Goal: Information Seeking & Learning: Learn about a topic

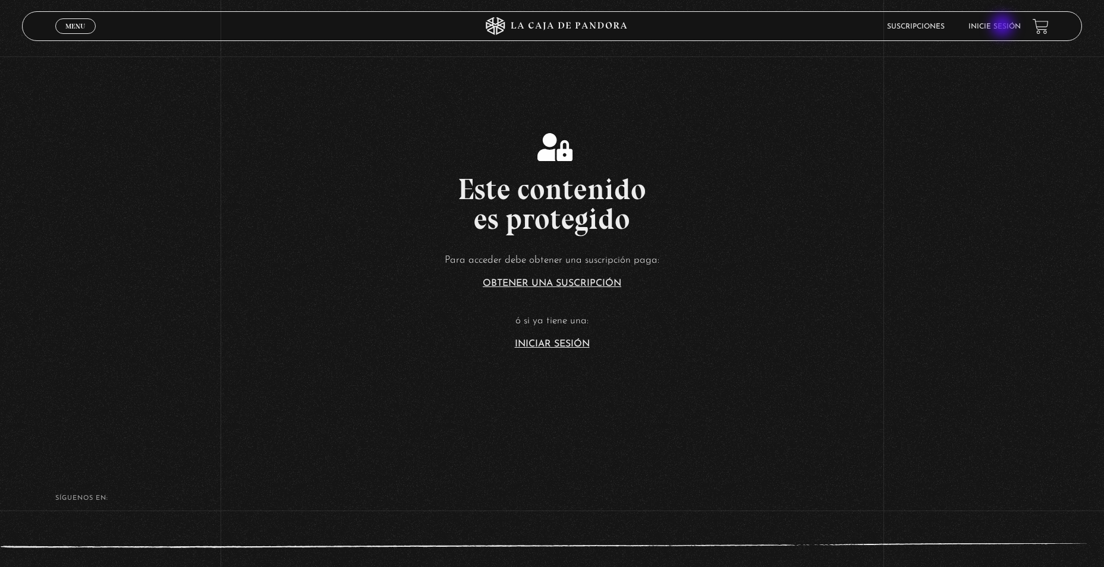
drag, startPoint x: 1003, startPoint y: 27, endPoint x: 997, endPoint y: 31, distance: 7.3
click at [1003, 27] on link "Inicie sesión" at bounding box center [994, 26] width 52 height 7
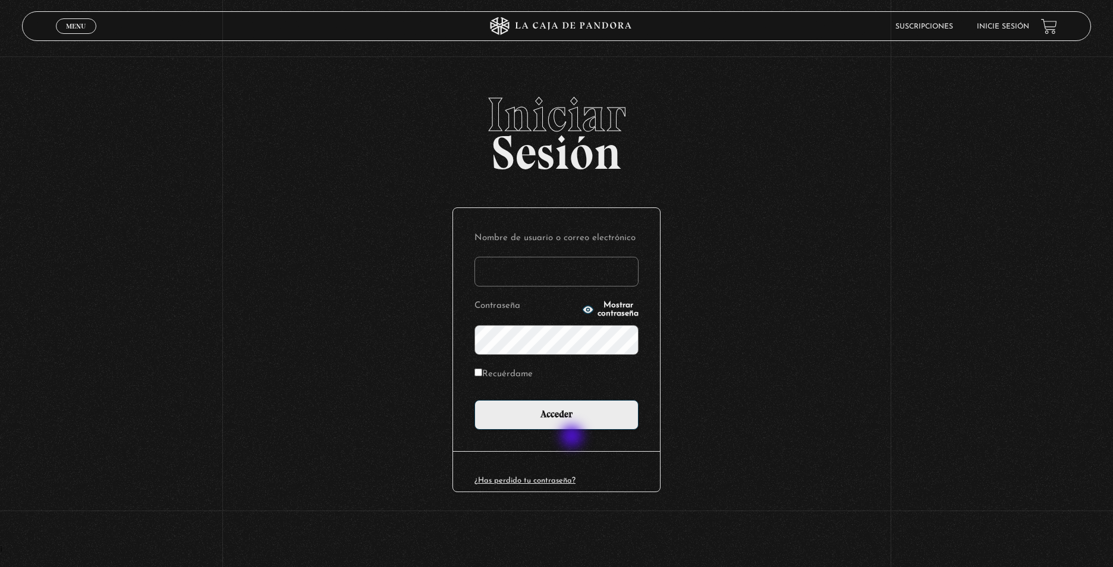
type input "CinthyaVA"
click at [571, 431] on div "Nombre de usuario o correo electrónico CinthyaVA Contraseña Mostrar contraseña …" at bounding box center [556, 330] width 207 height 244
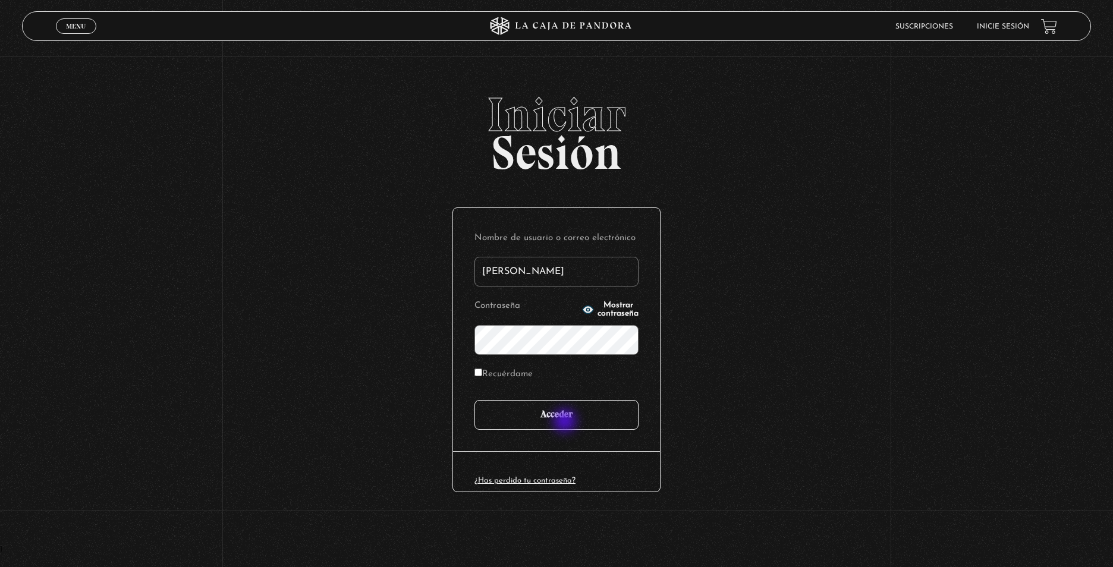
click at [566, 422] on input "Acceder" at bounding box center [556, 415] width 164 height 30
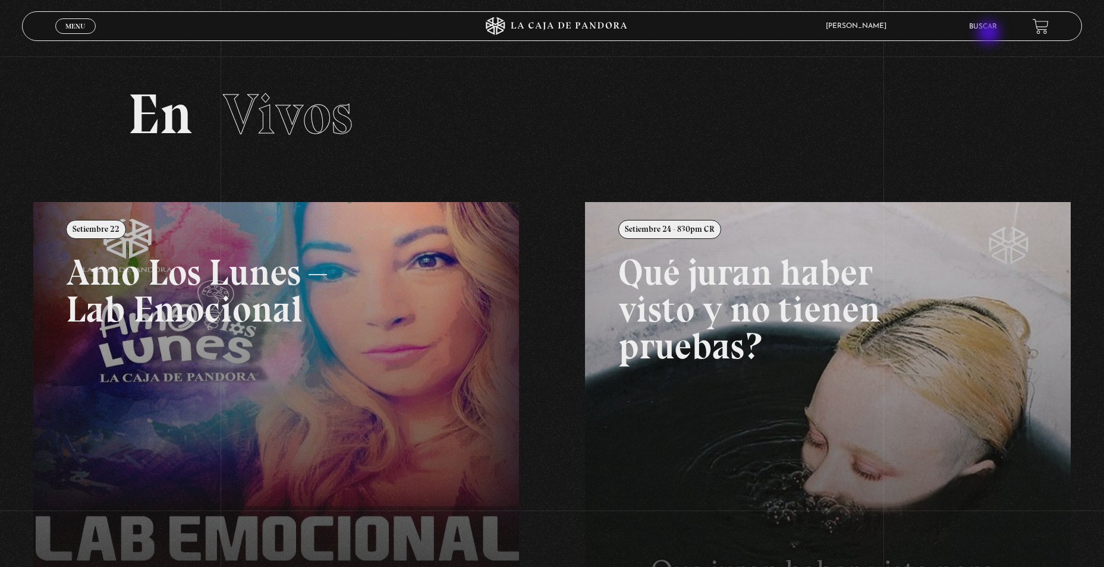
click at [990, 34] on li "Buscar" at bounding box center [983, 26] width 28 height 18
click at [991, 24] on link "Buscar" at bounding box center [983, 26] width 28 height 7
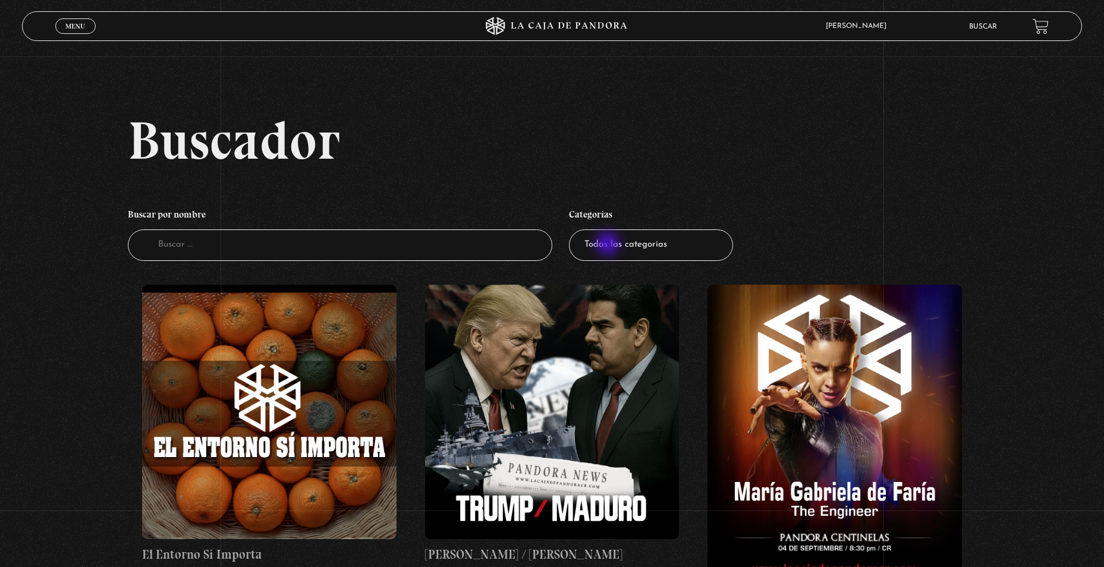
click at [609, 245] on select "Todas las categorías 11:11 Humanitario (1) Amo los Lunes (3) Análisis de series…" at bounding box center [651, 244] width 164 height 31
select select "paranormal"
click at [573, 229] on select "Todas las categorías 11:11 Humanitario (1) Amo los Lunes (3) Análisis de series…" at bounding box center [651, 244] width 164 height 31
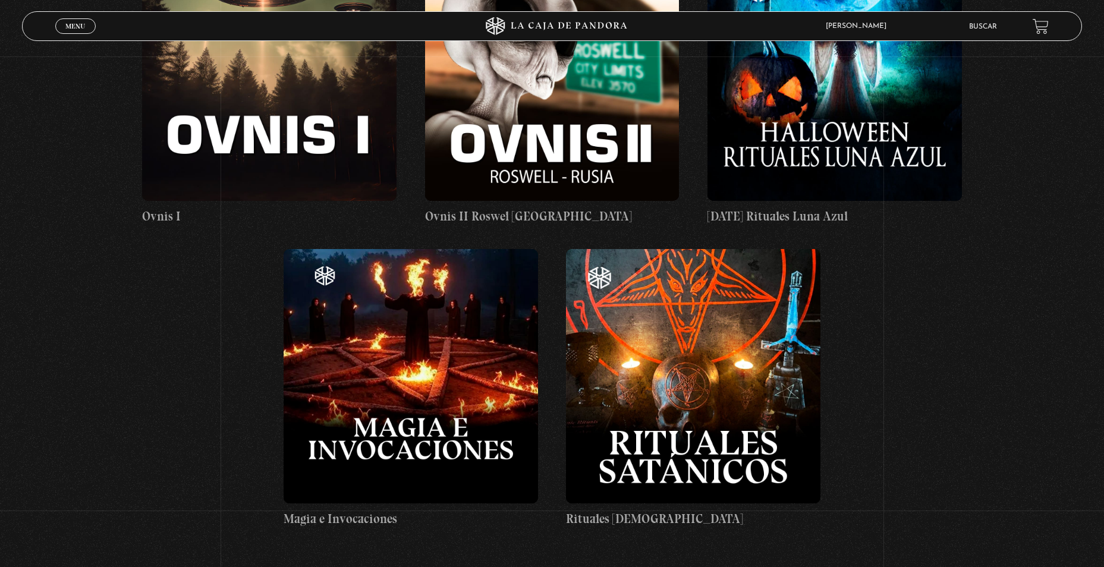
scroll to position [1010, 0]
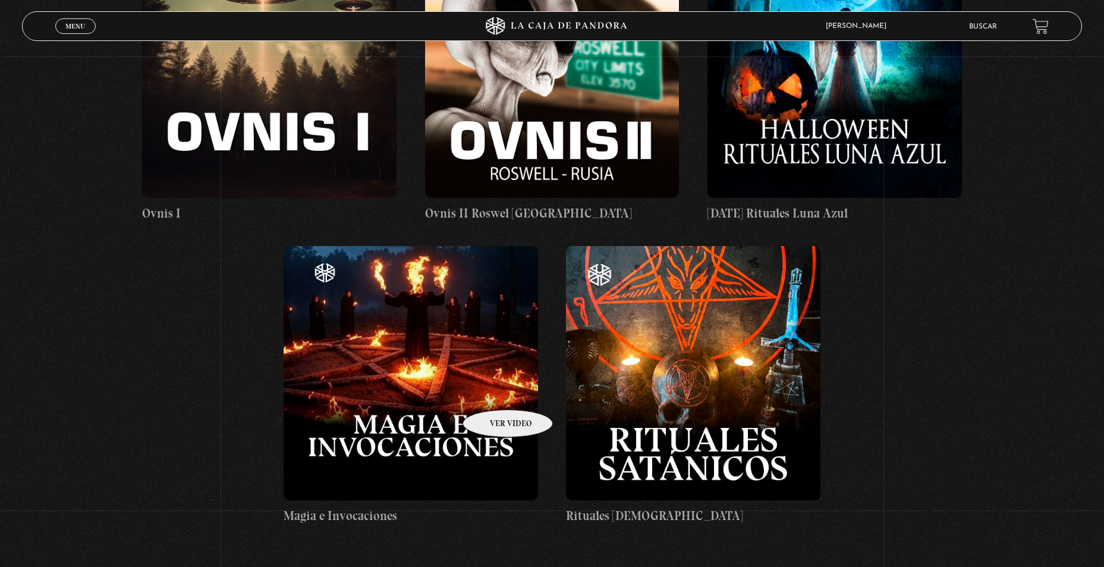
click at [492, 392] on figure at bounding box center [410, 373] width 254 height 254
